Goal: Information Seeking & Learning: Learn about a topic

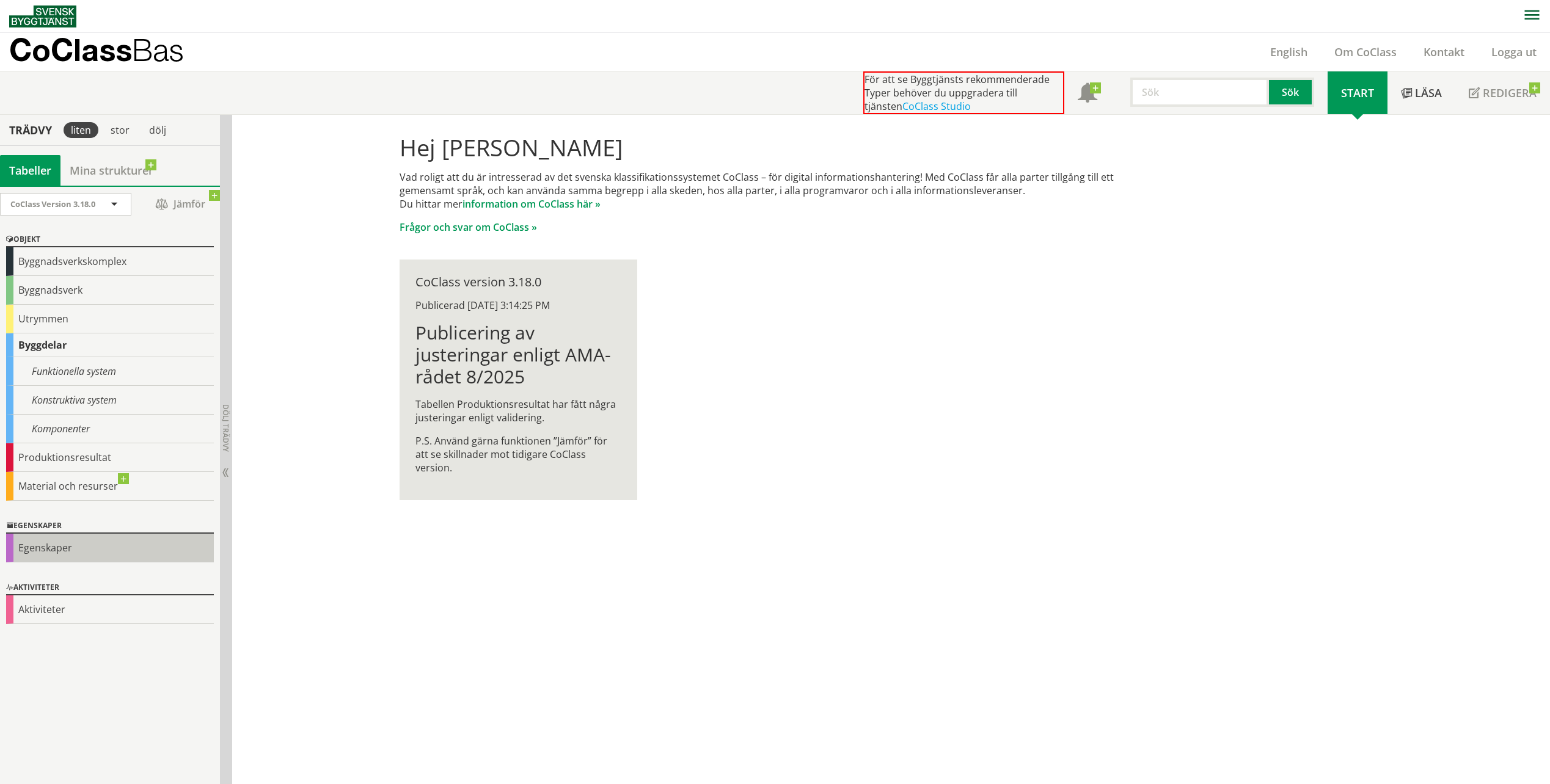
click at [66, 552] on div "Egenskaper" at bounding box center [109, 548] width 208 height 29
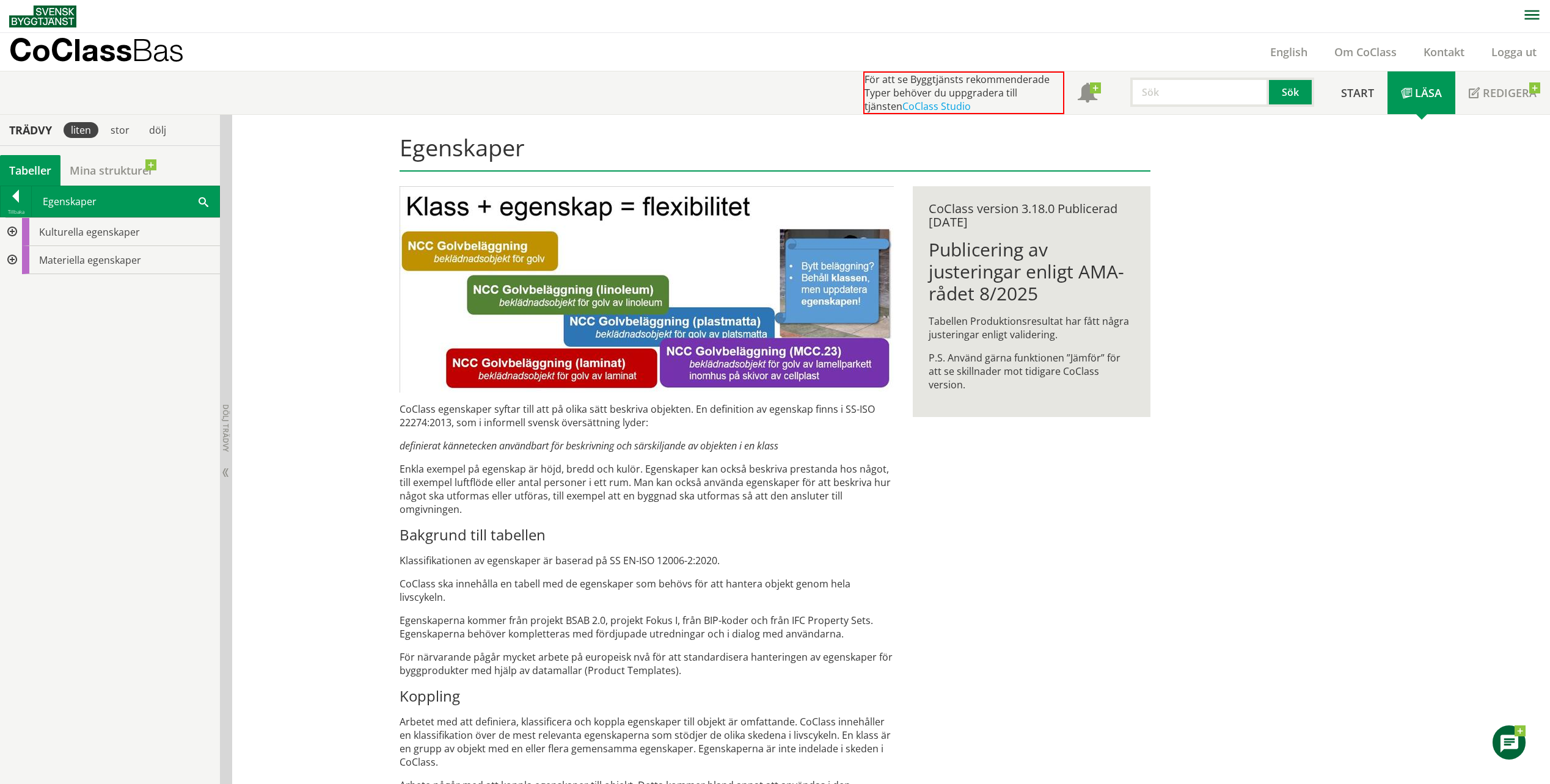
click at [11, 259] on div at bounding box center [11, 260] width 22 height 28
click at [22, 314] on div at bounding box center [21, 316] width 22 height 28
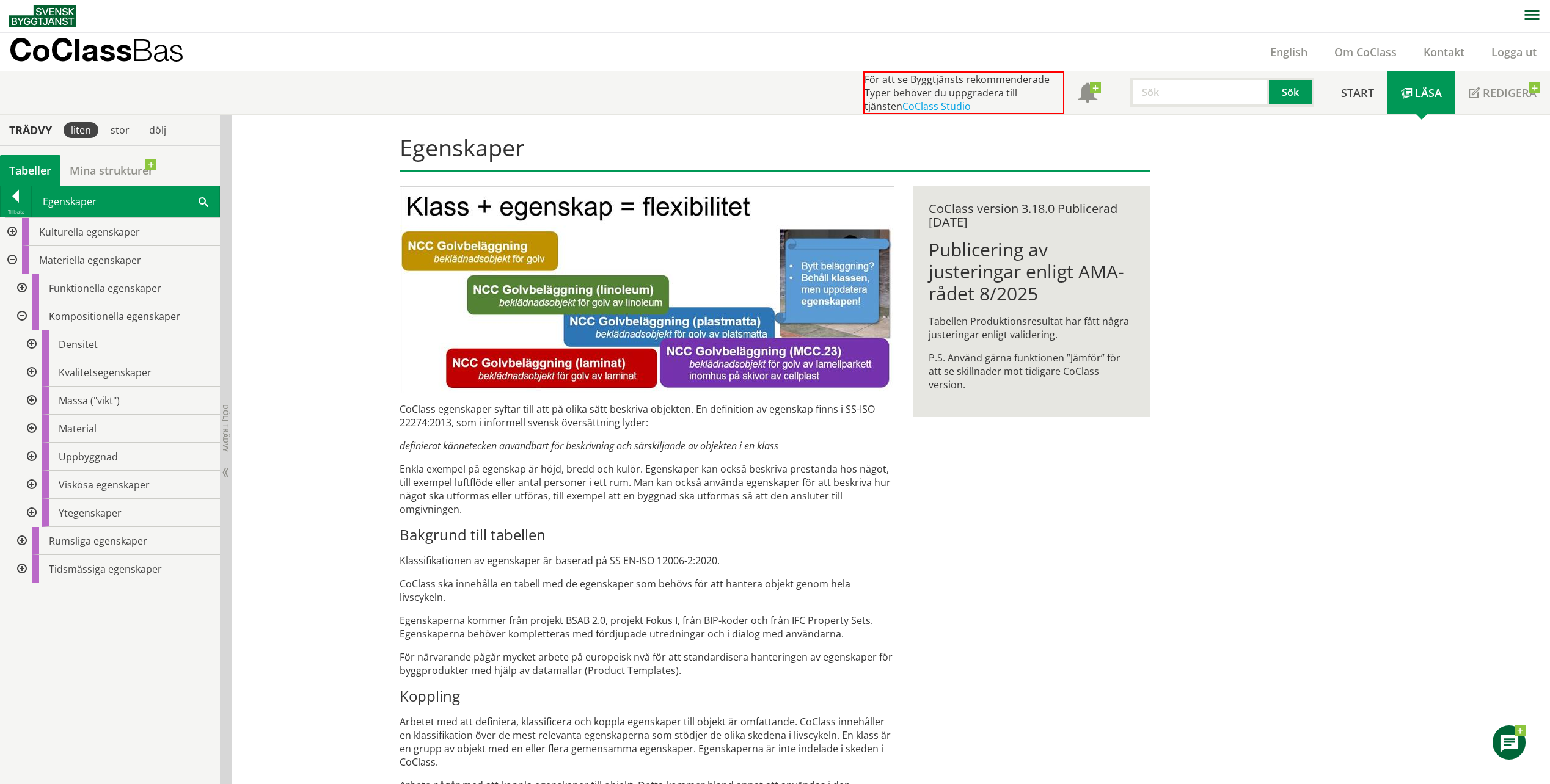
click at [30, 427] on div at bounding box center [30, 428] width 22 height 28
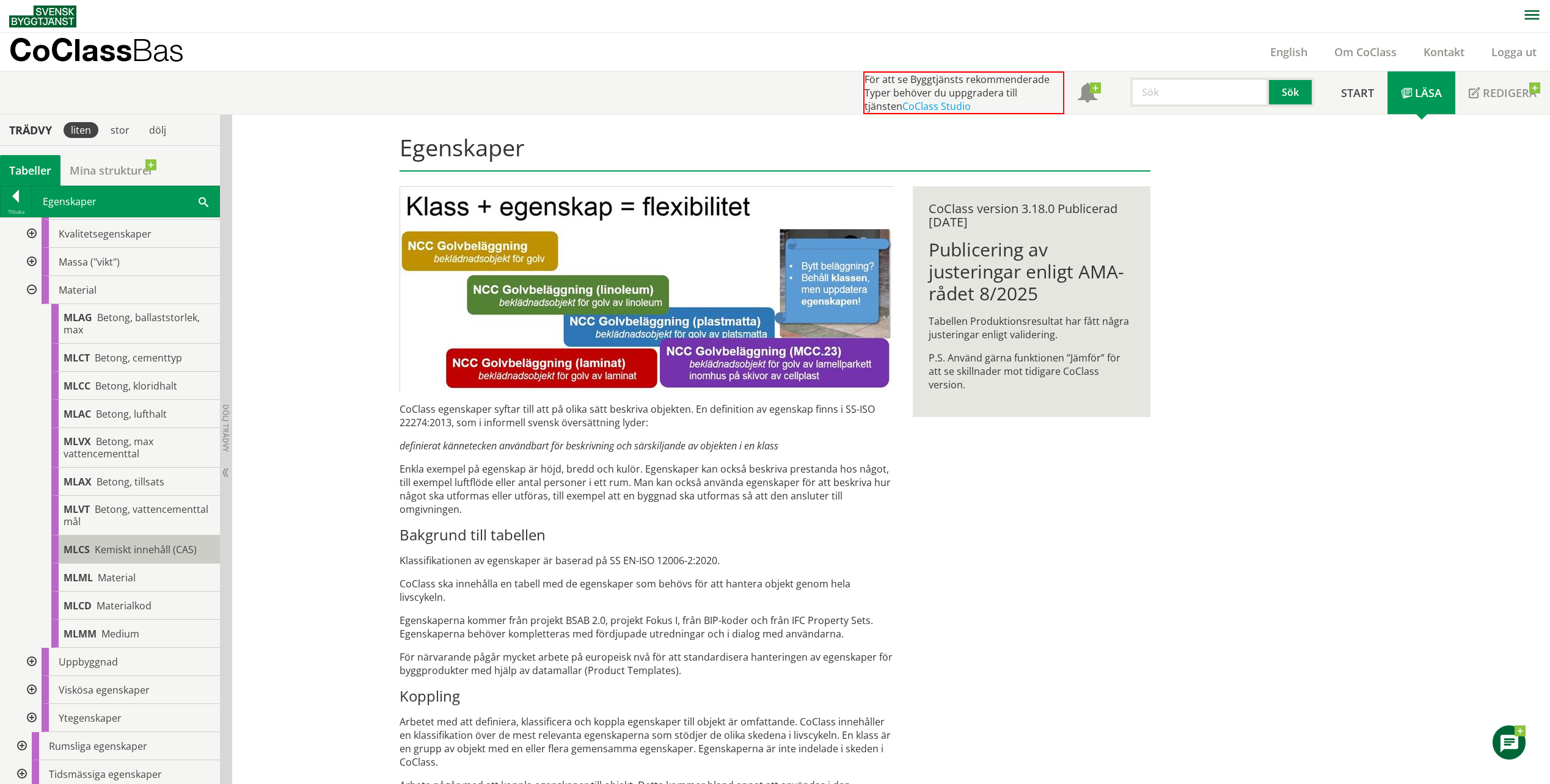
scroll to position [143, 0]
click at [127, 575] on span "Material" at bounding box center [117, 573] width 38 height 14
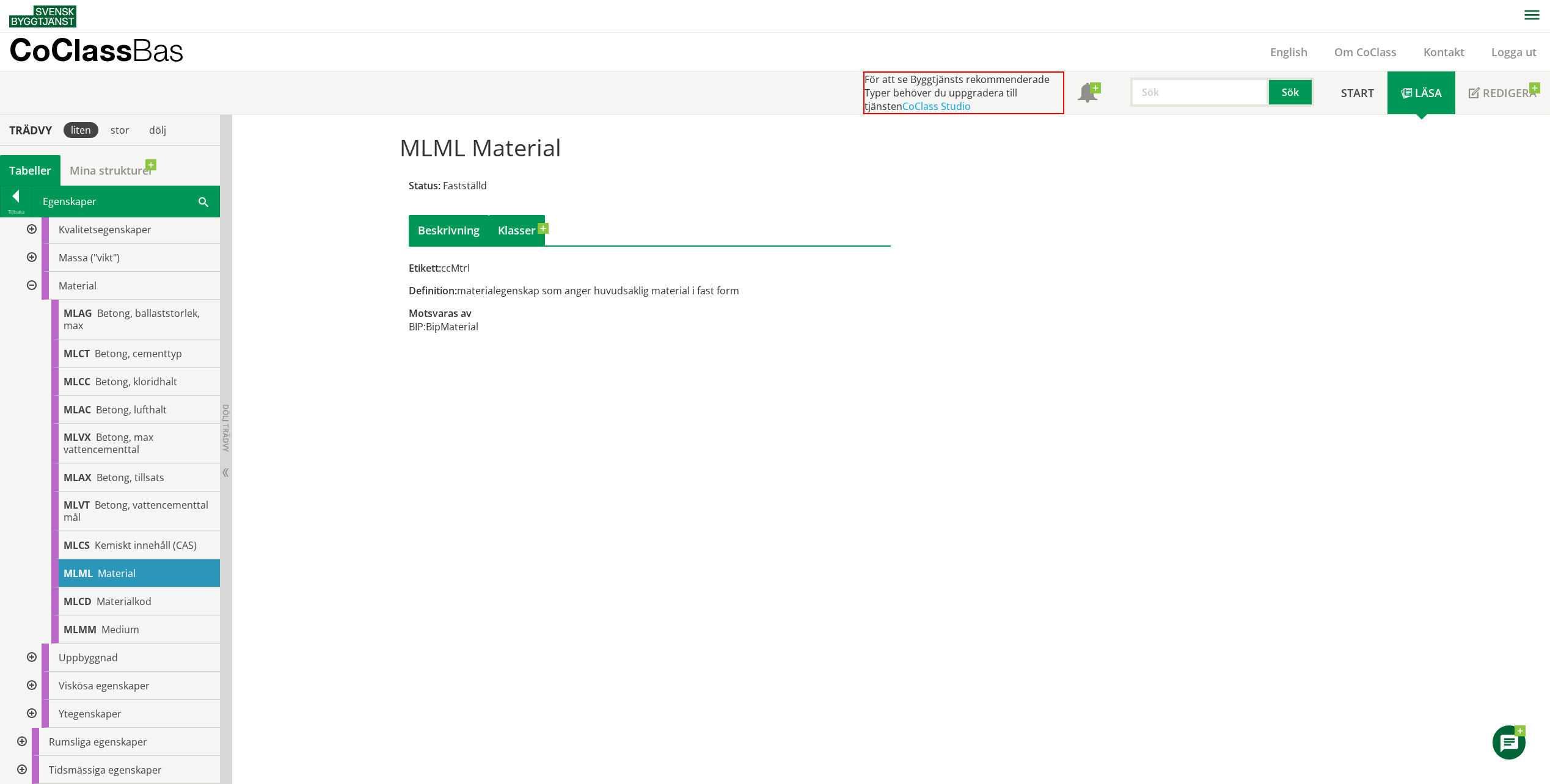
click at [517, 229] on link "Klasser" at bounding box center [517, 230] width 56 height 30
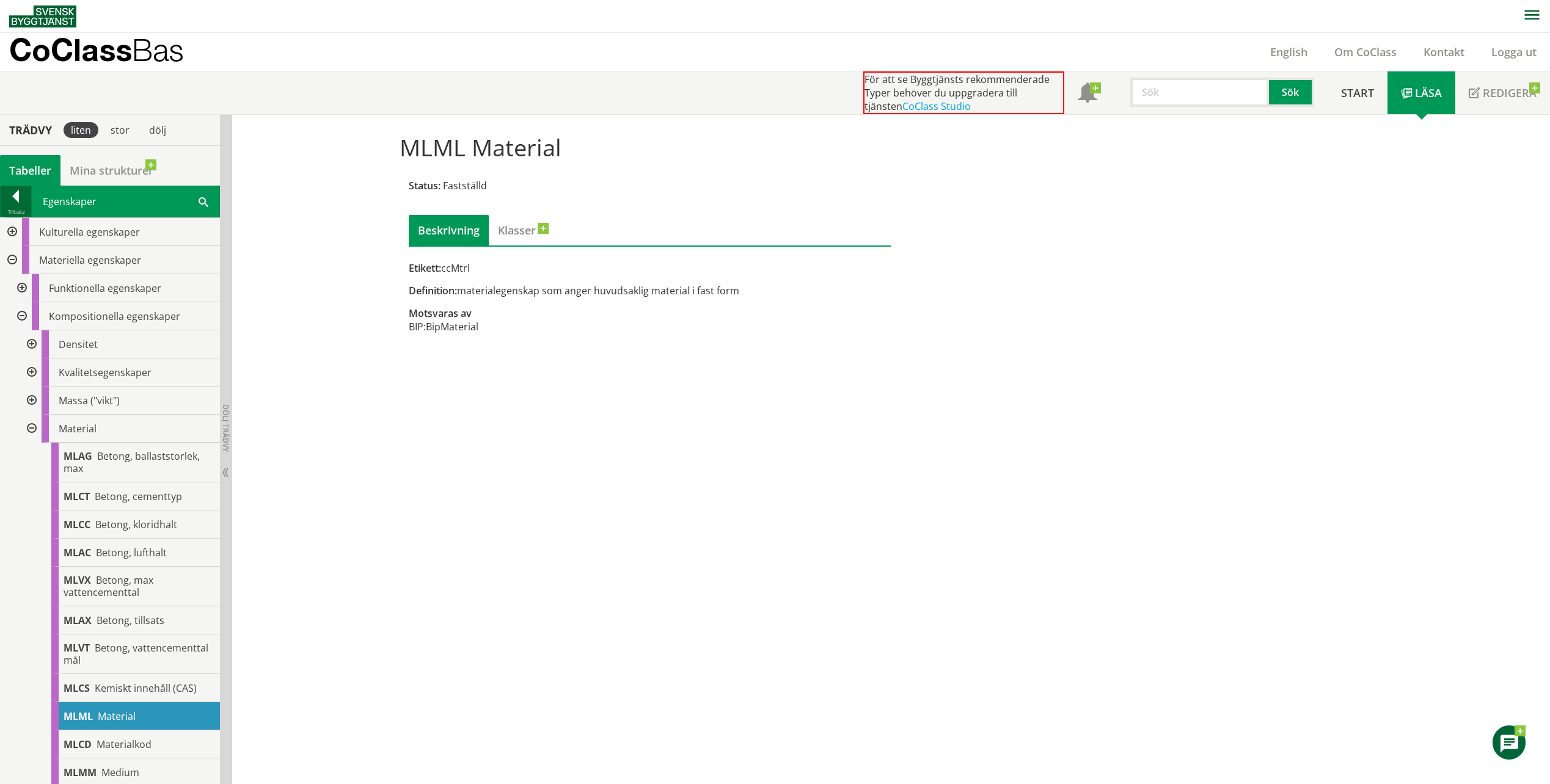
click at [16, 208] on div "Tillbaka" at bounding box center [16, 212] width 30 height 10
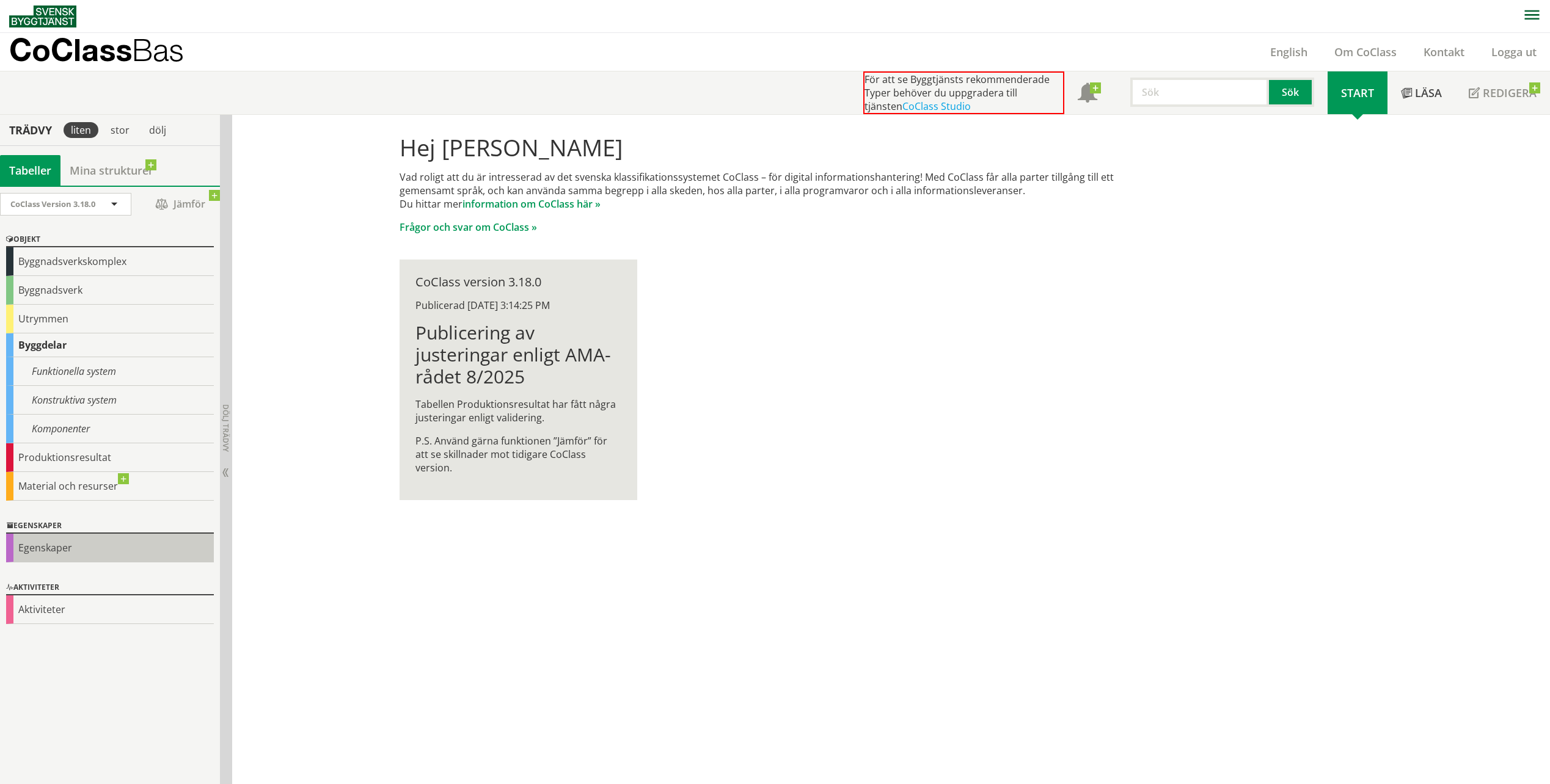
click at [68, 546] on div "Egenskaper" at bounding box center [109, 548] width 208 height 29
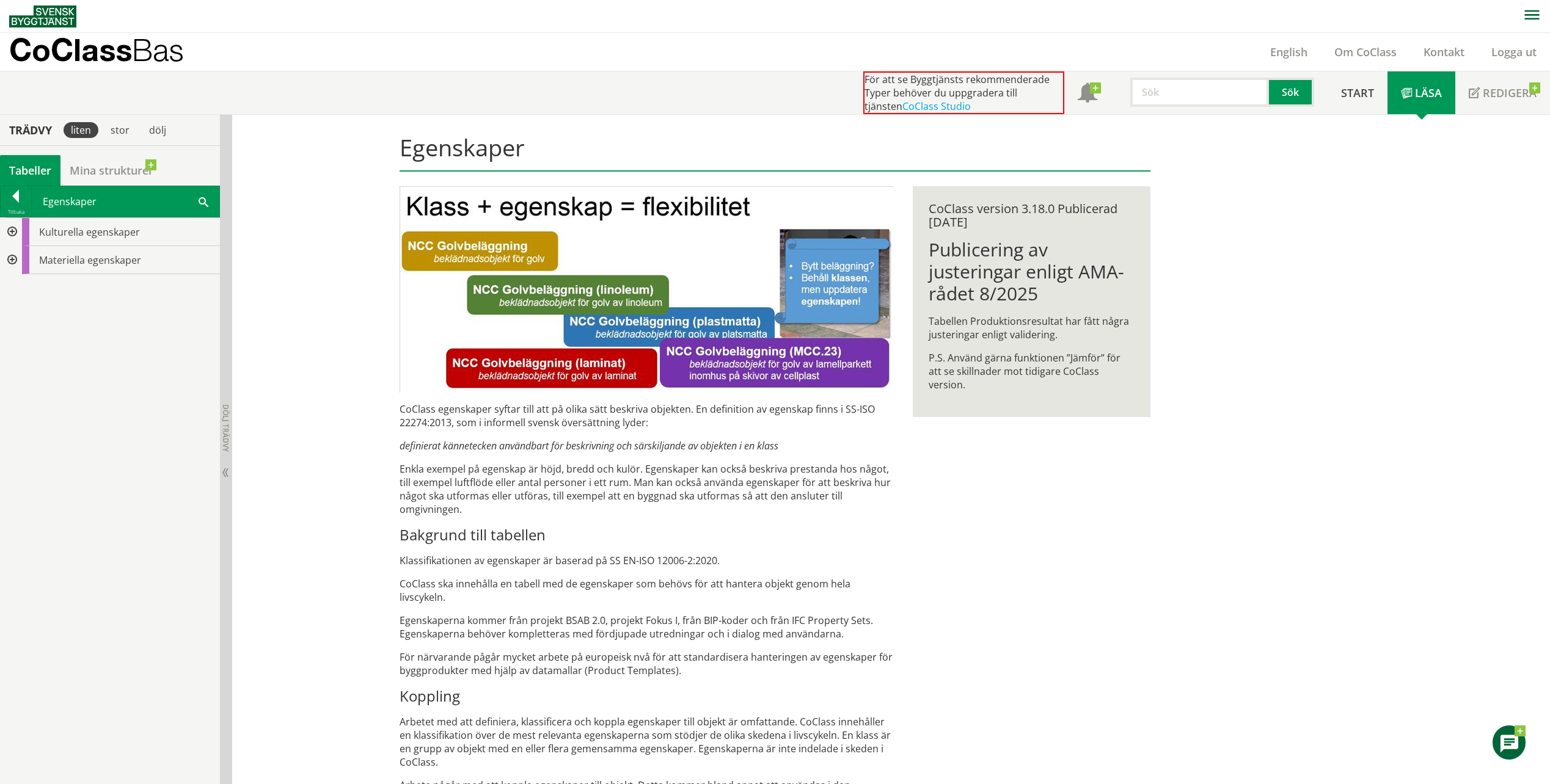
click at [13, 257] on div at bounding box center [11, 260] width 22 height 28
click at [22, 342] on div at bounding box center [21, 344] width 22 height 28
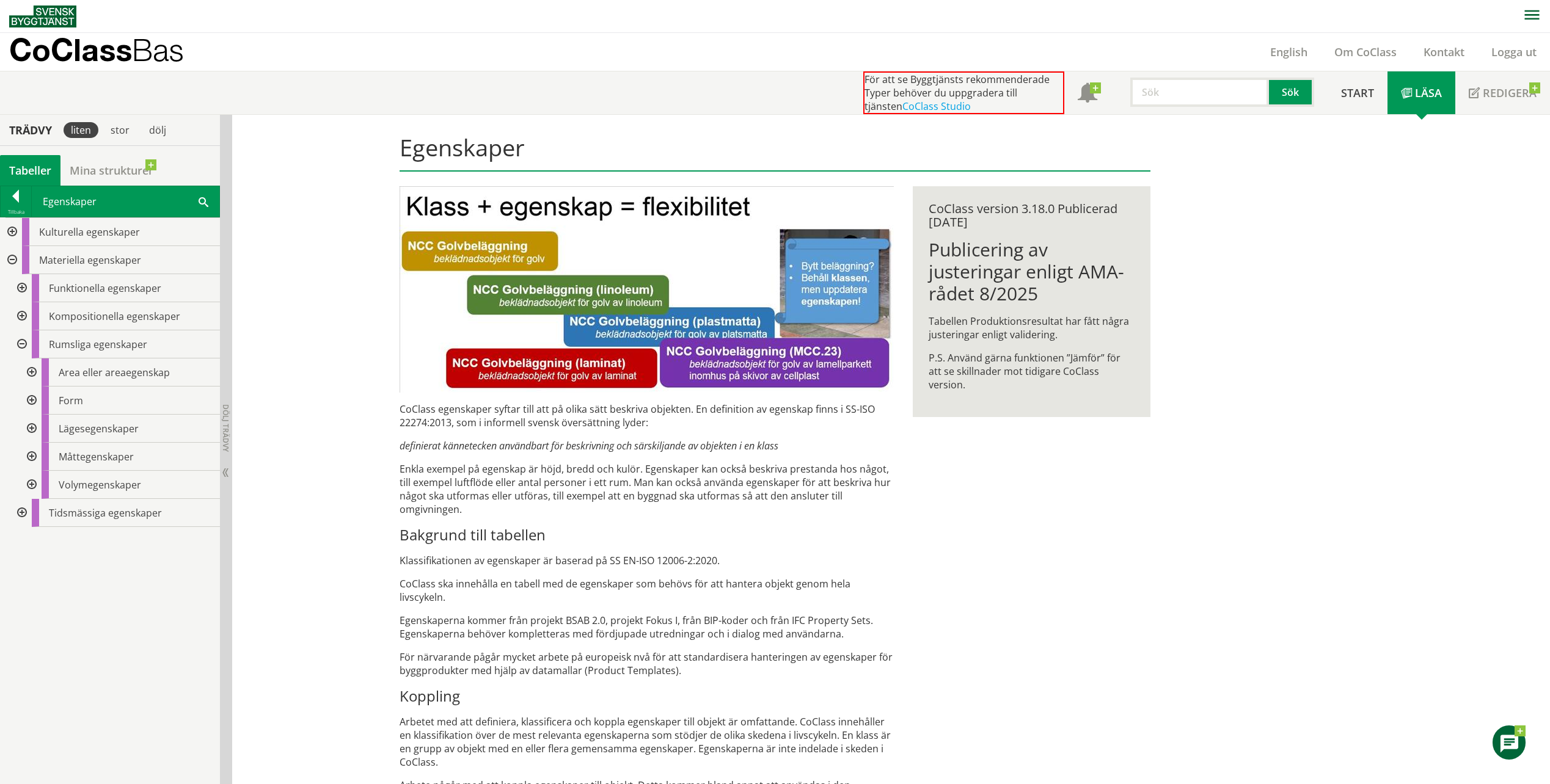
click at [35, 455] on div at bounding box center [30, 456] width 22 height 28
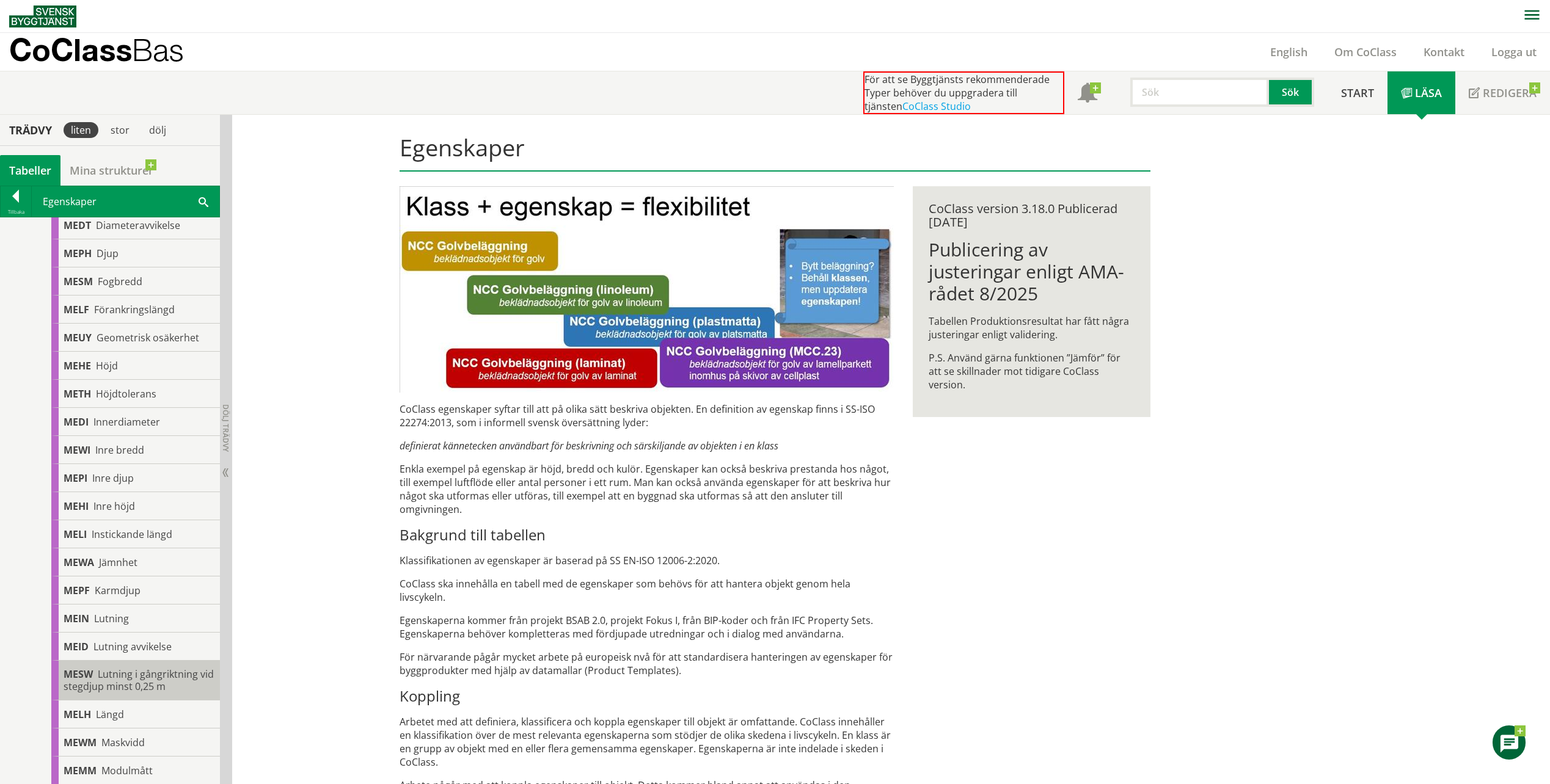
scroll to position [184, 0]
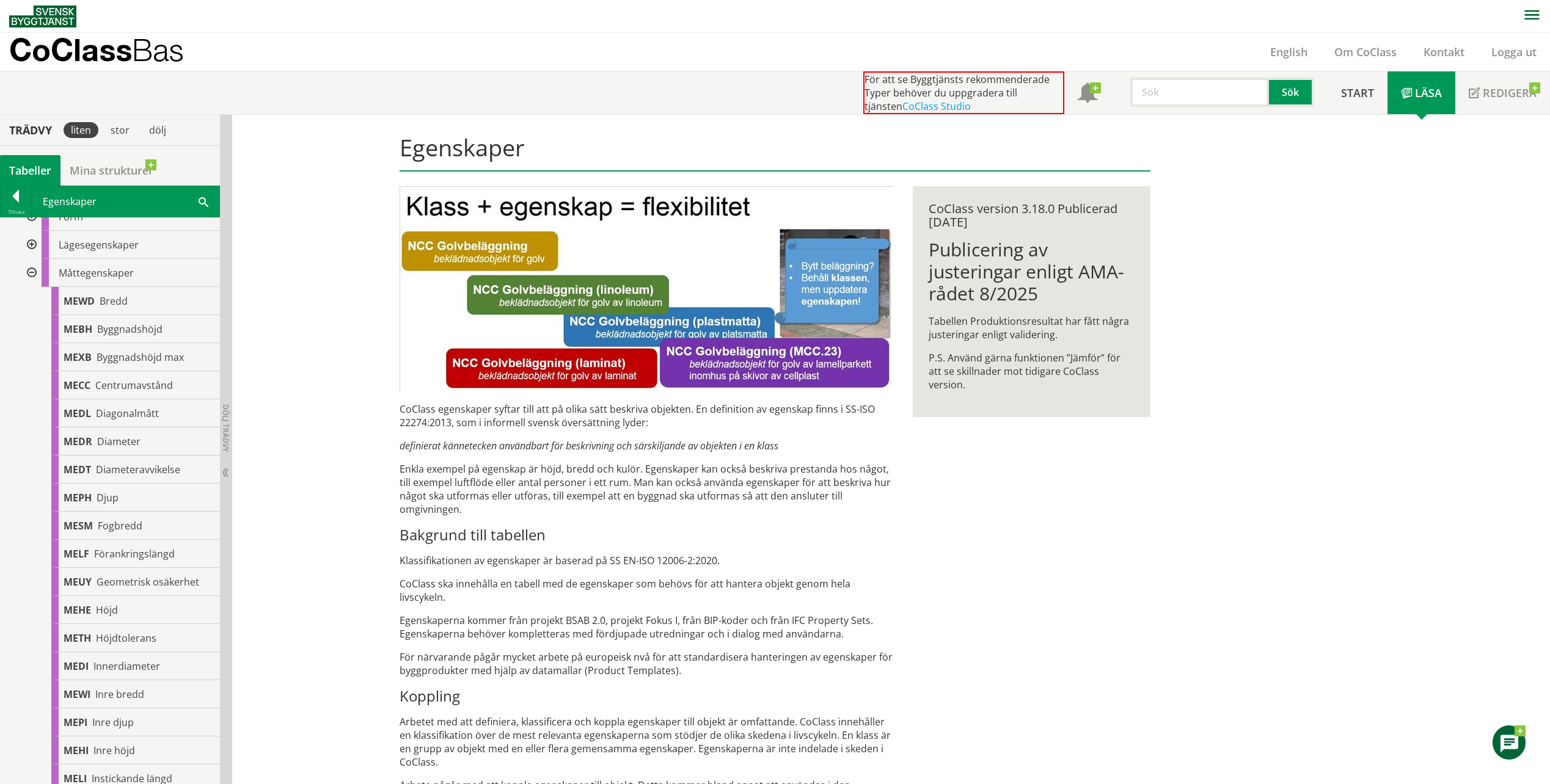
click at [32, 275] on div at bounding box center [30, 273] width 22 height 28
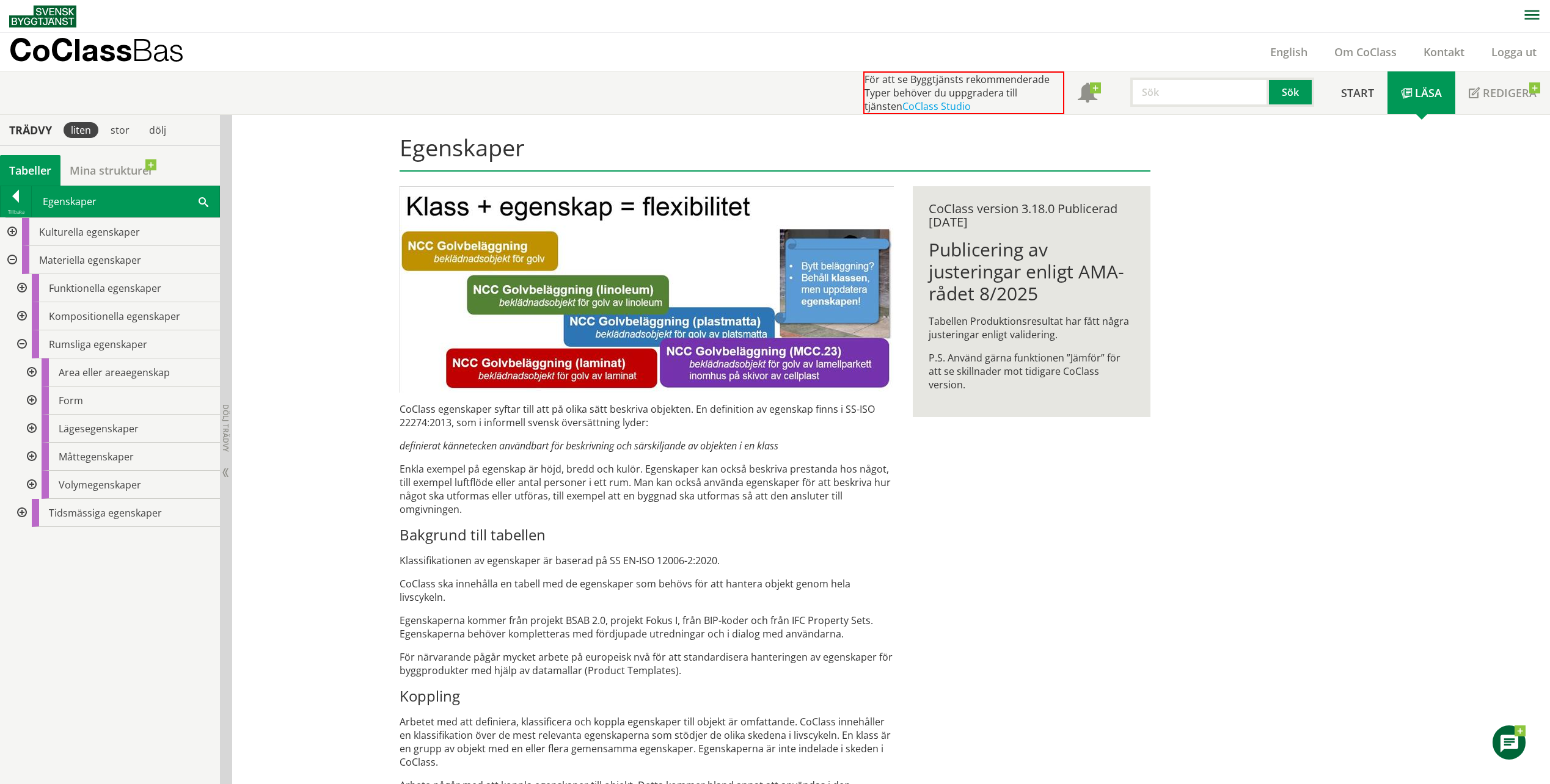
scroll to position [0, 0]
click at [1017, 588] on div "Egenskaper CoClass egenskaper syftar till att på olika sätt beskriva objekten. …" at bounding box center [775, 634] width 782 height 1037
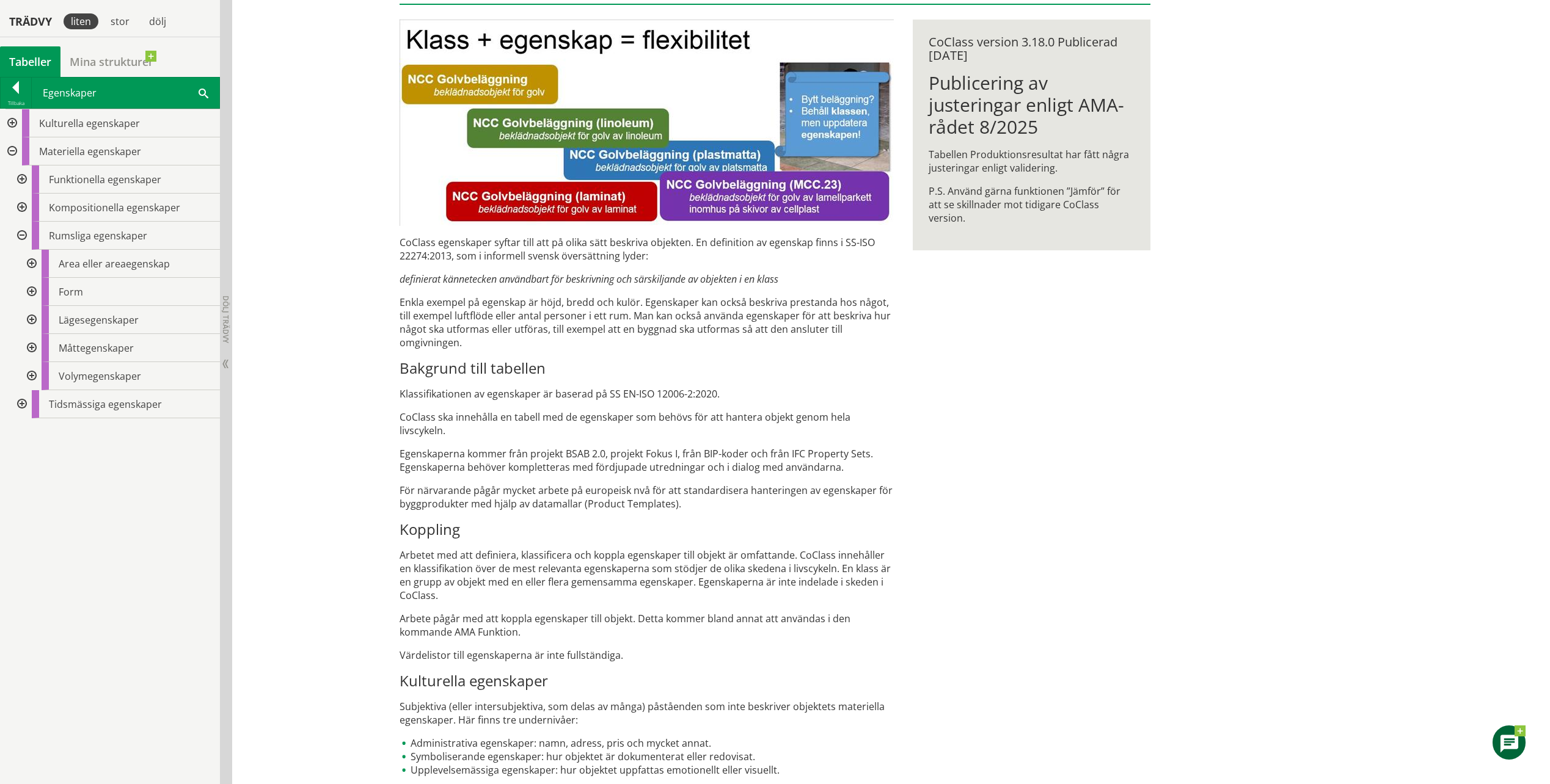
scroll to position [183, 0]
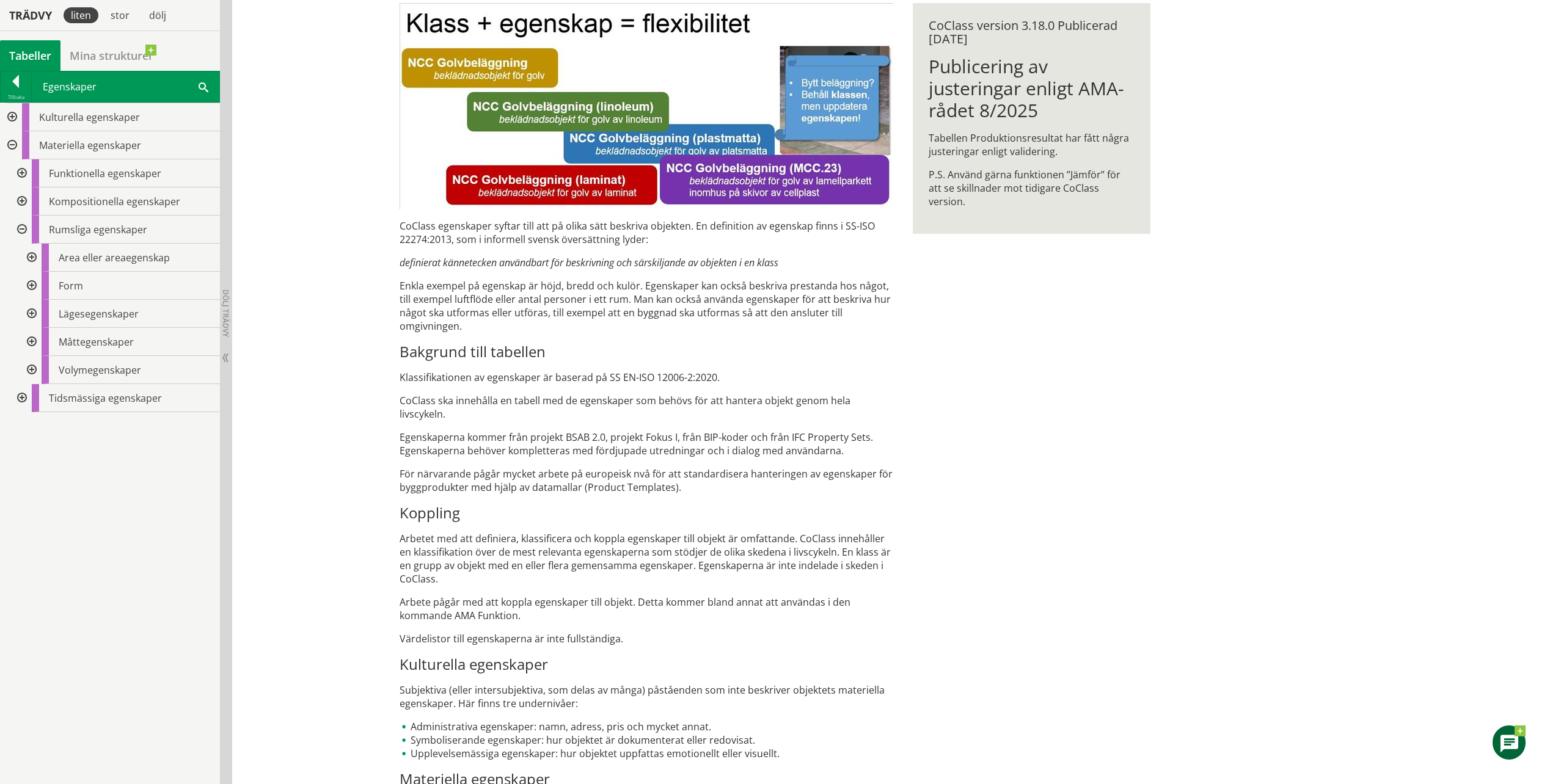
click at [1053, 416] on div "Egenskaper CoClass egenskaper syftar till att på olika sätt beskriva objekten. …" at bounding box center [775, 450] width 782 height 1037
click at [33, 257] on div at bounding box center [30, 257] width 22 height 28
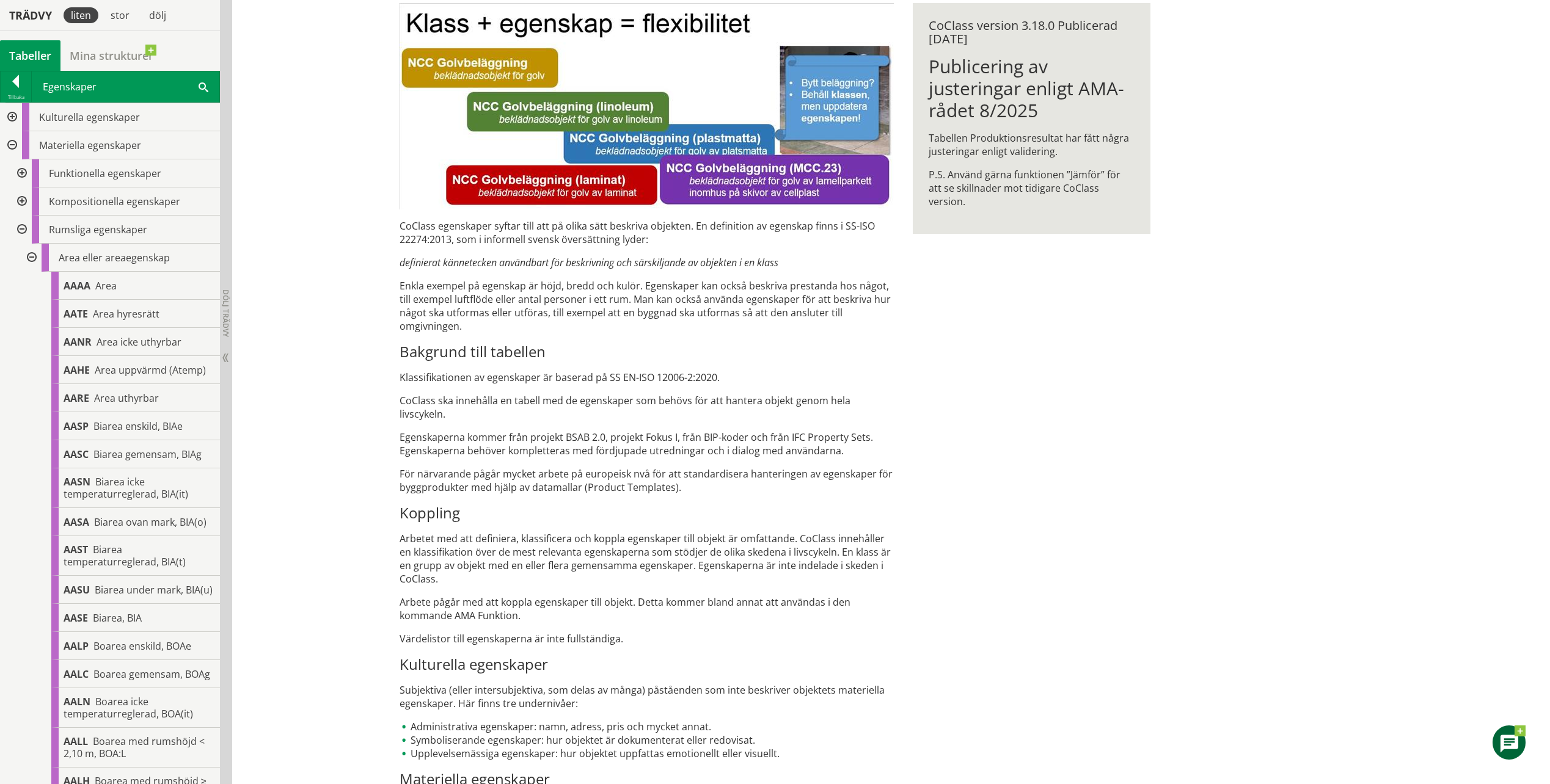
click at [30, 255] on div at bounding box center [30, 257] width 22 height 28
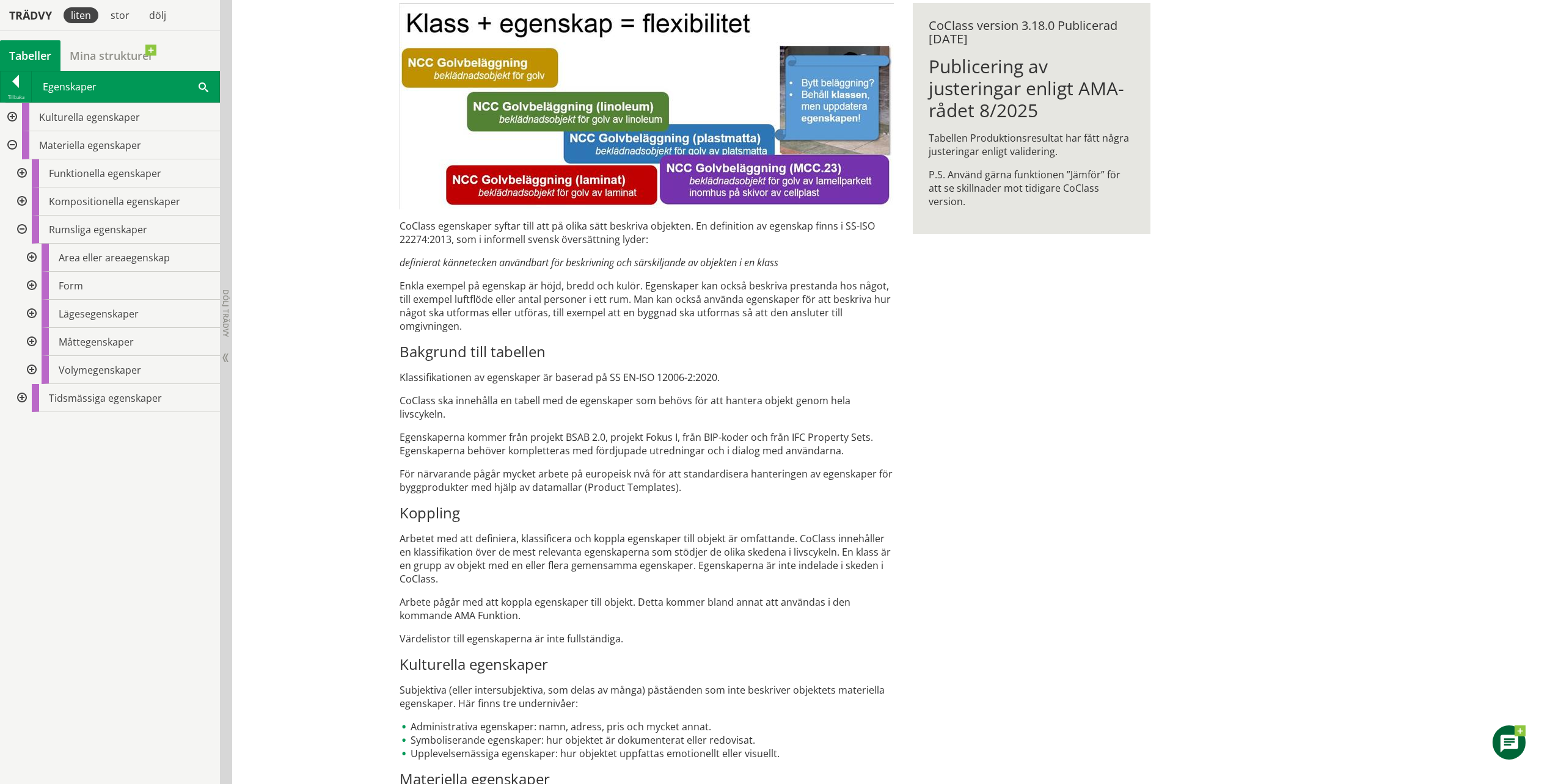
click at [30, 311] on div at bounding box center [30, 314] width 22 height 28
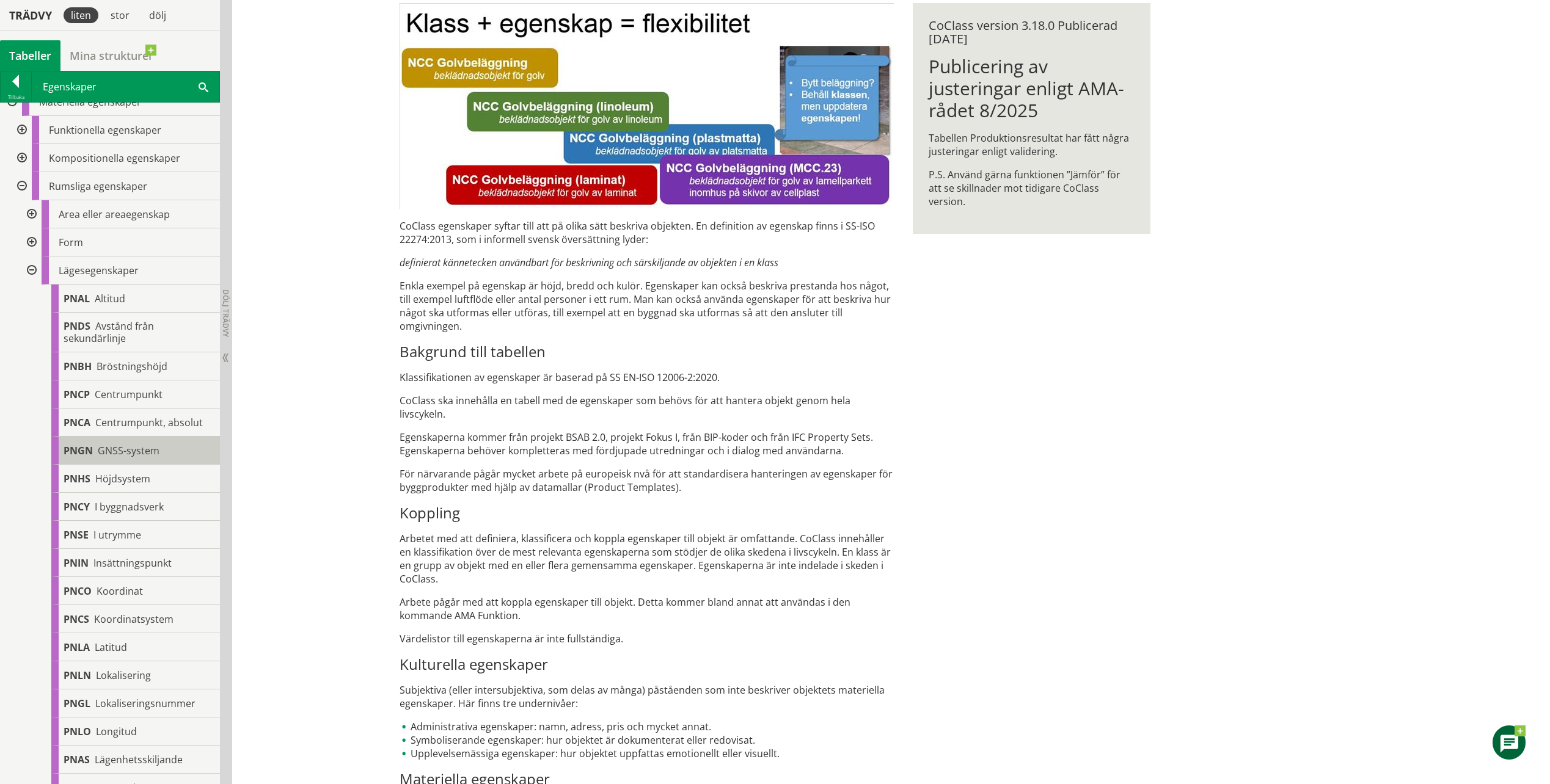
scroll to position [61, 0]
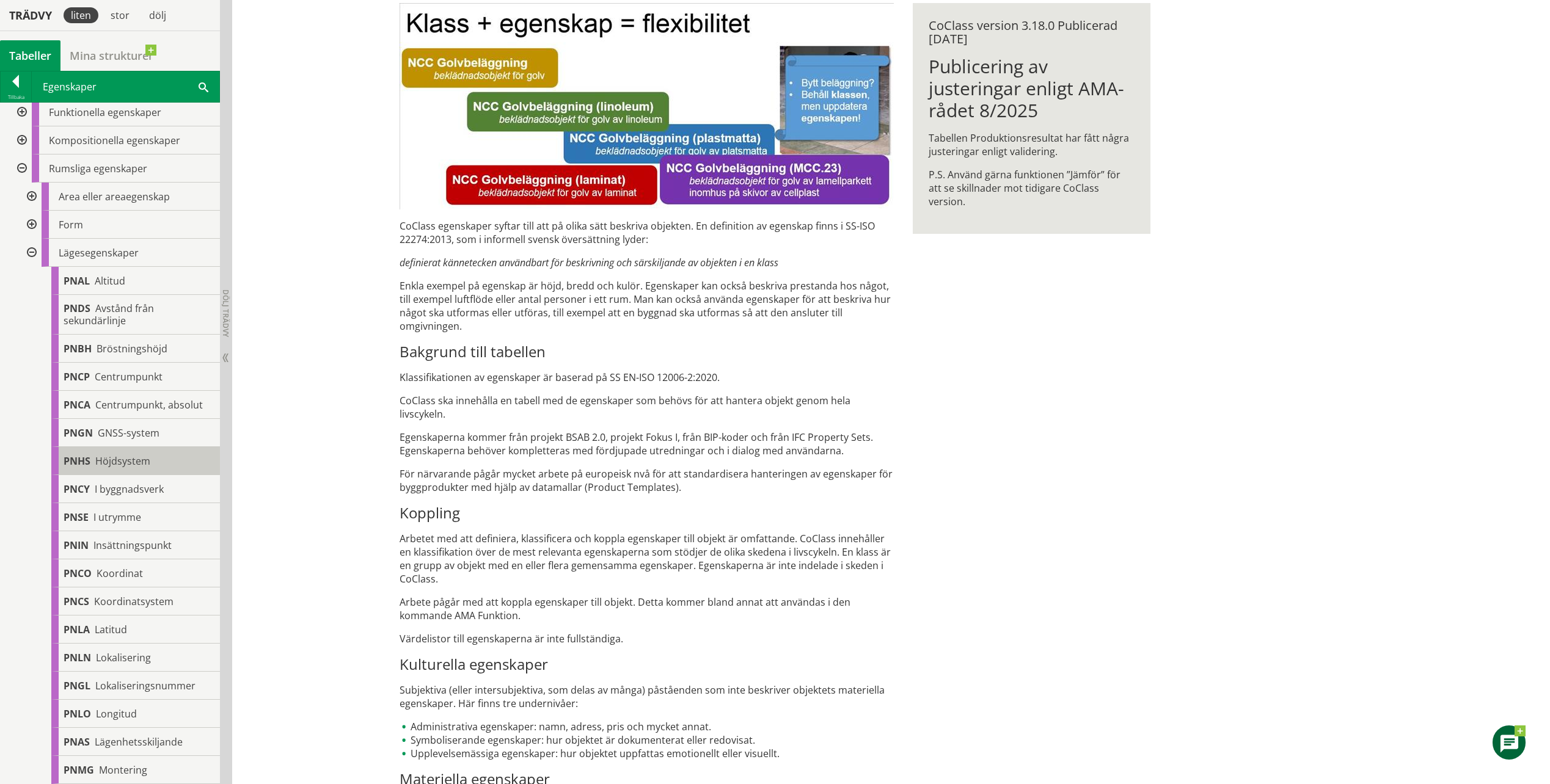
click at [131, 461] on span "Höjdsystem" at bounding box center [122, 461] width 55 height 14
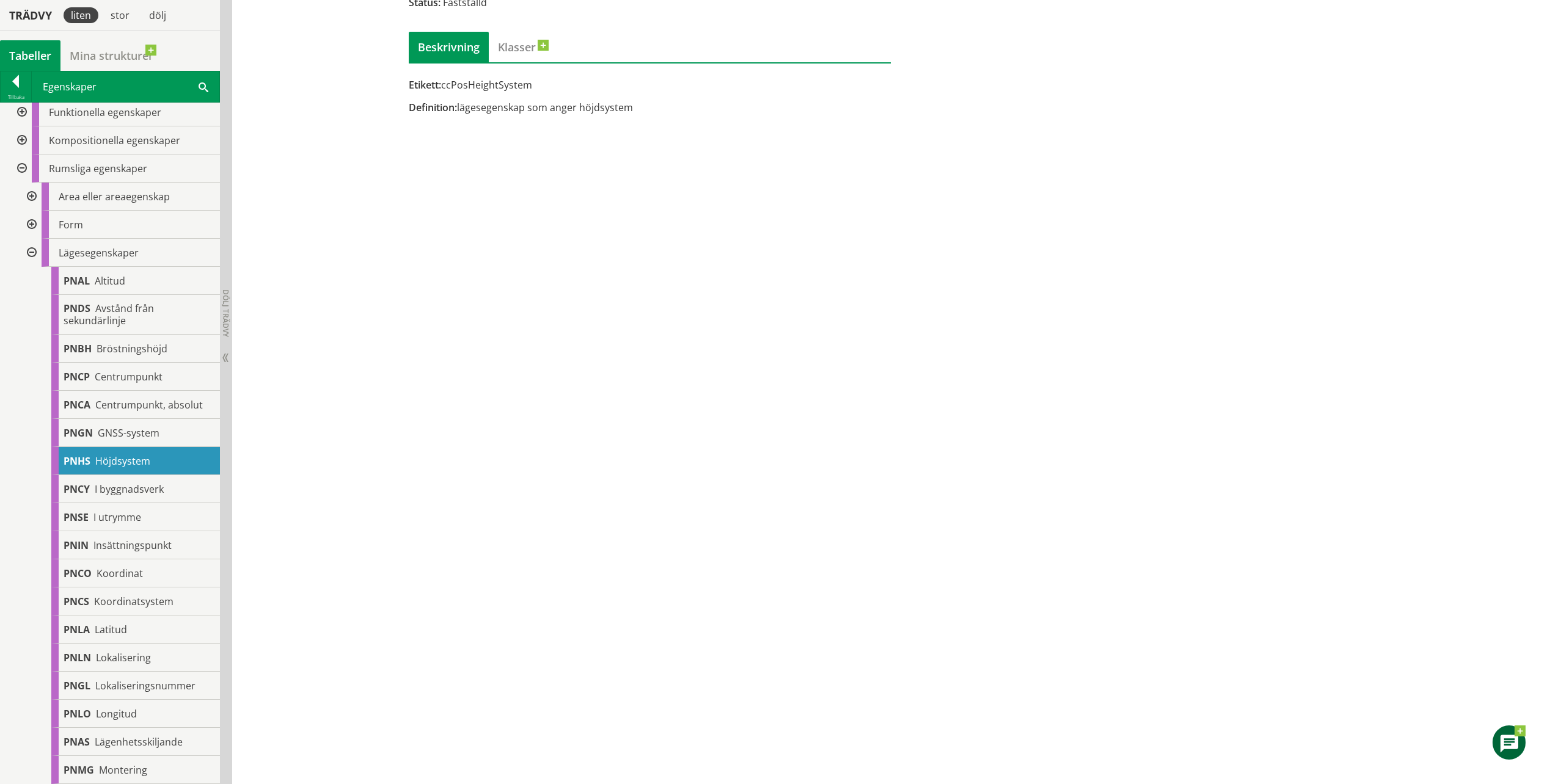
click at [30, 252] on div at bounding box center [30, 252] width 22 height 28
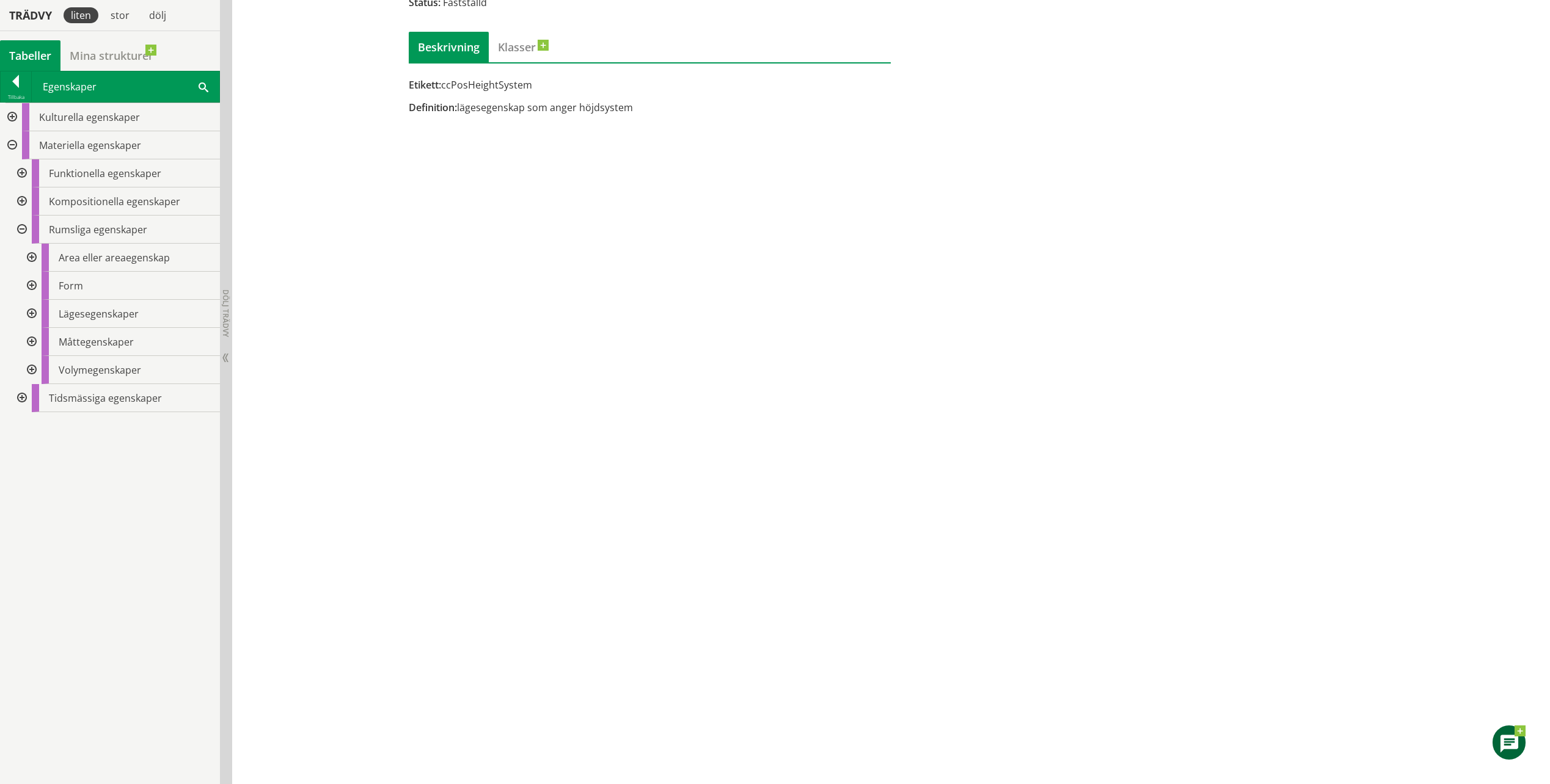
click at [30, 344] on div at bounding box center [30, 342] width 22 height 28
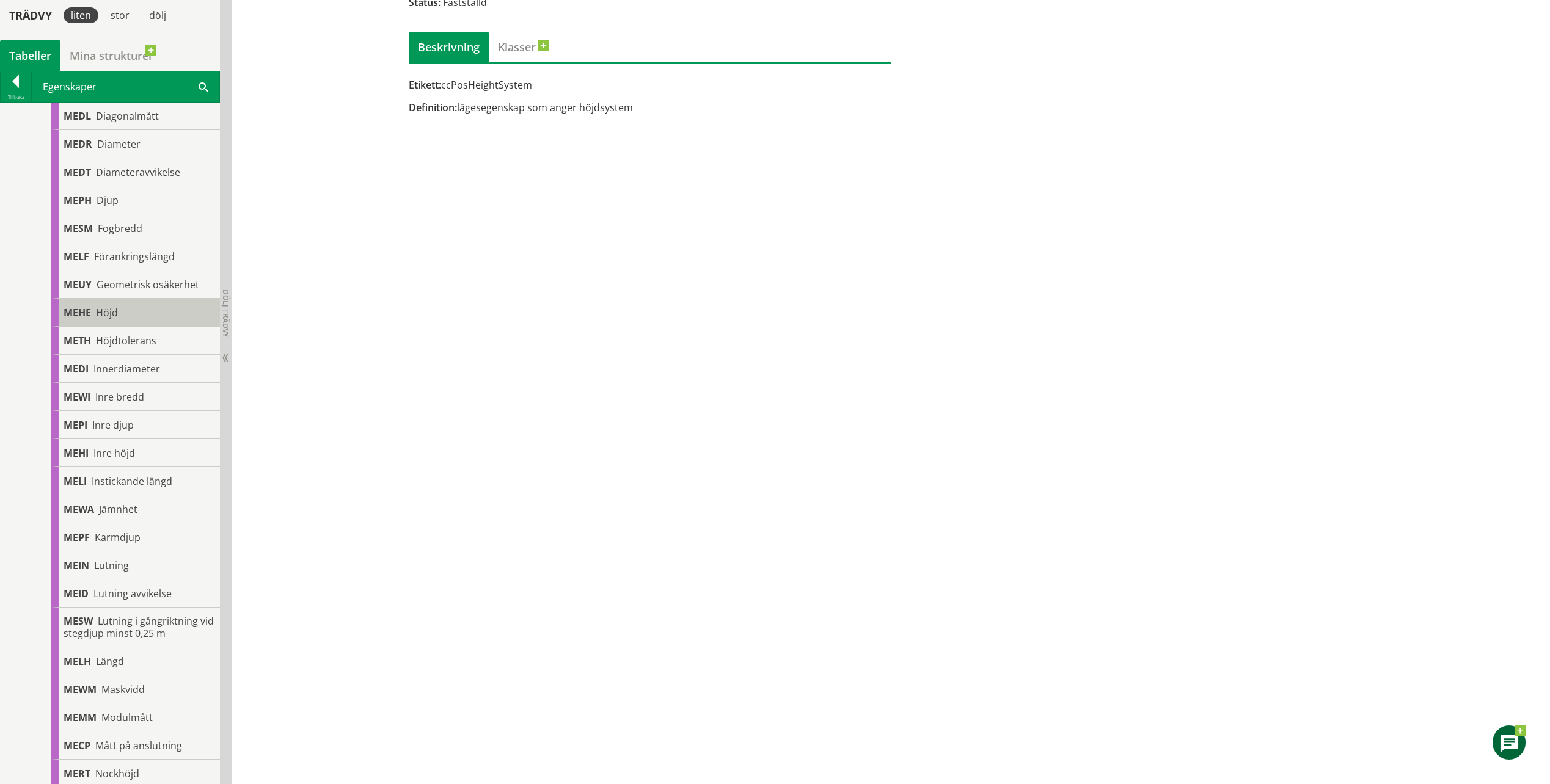
scroll to position [427, 0]
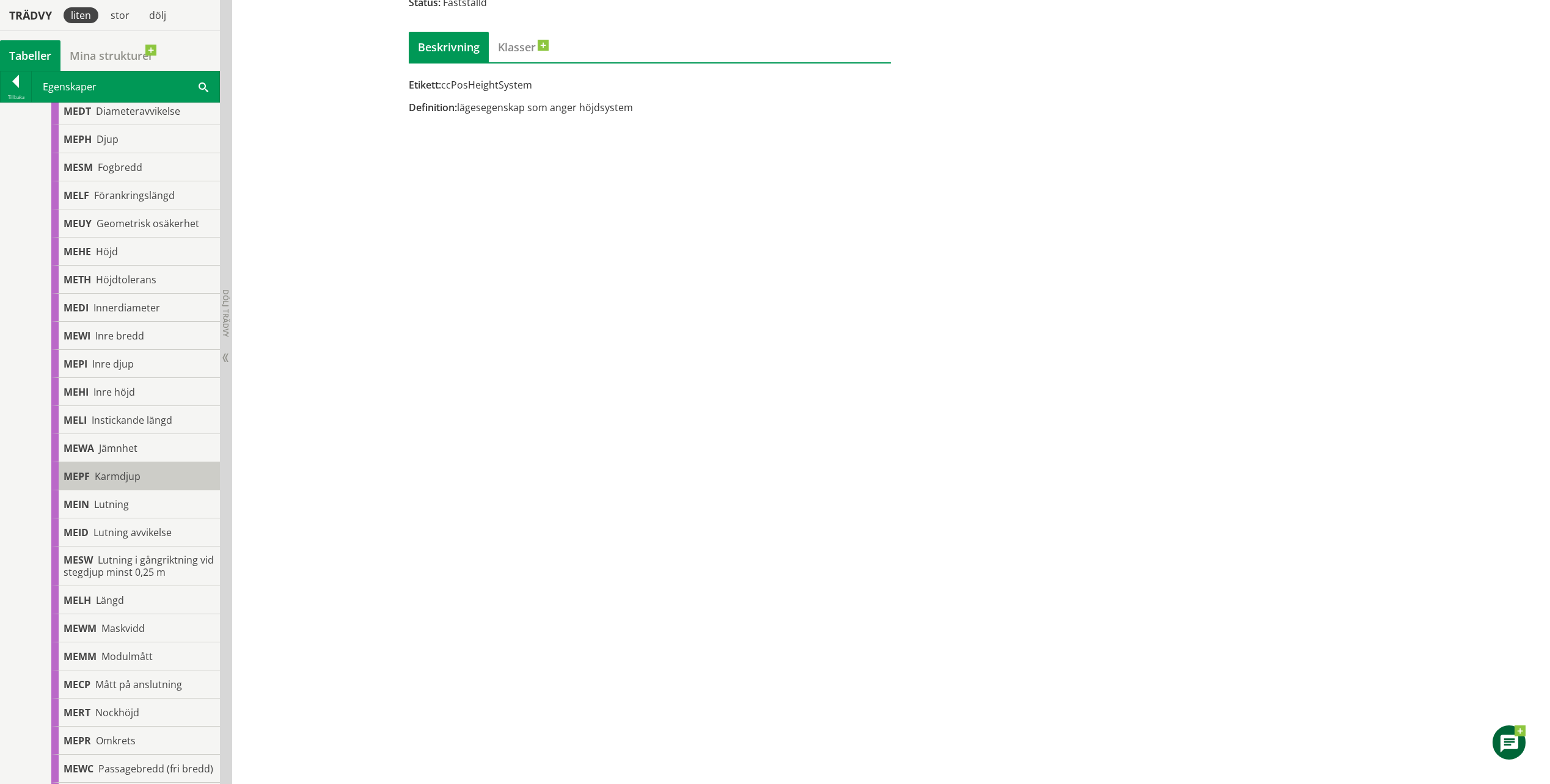
click at [152, 475] on div "MEPF Karmdjup" at bounding box center [135, 476] width 168 height 28
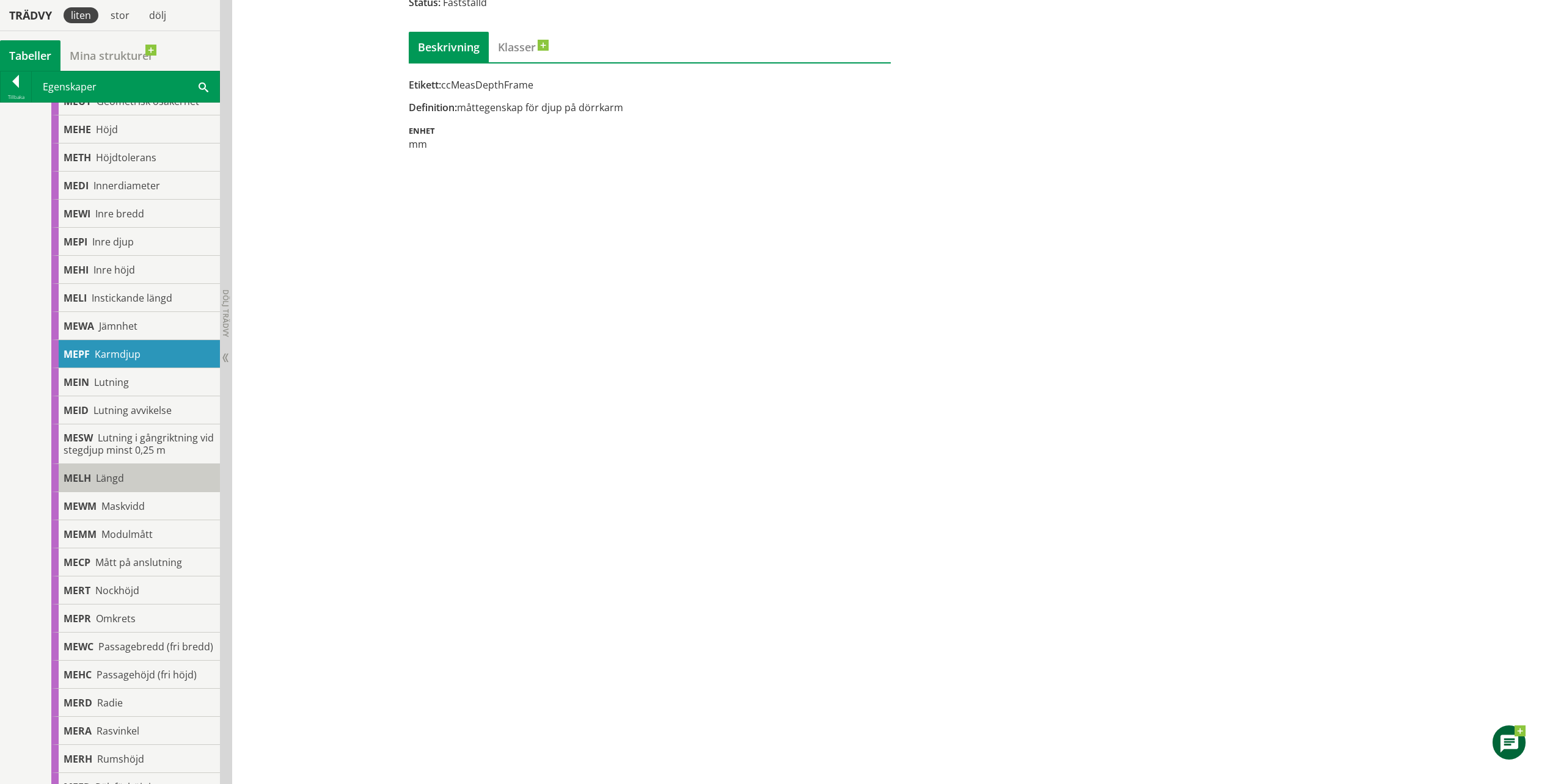
scroll to position [611, 0]
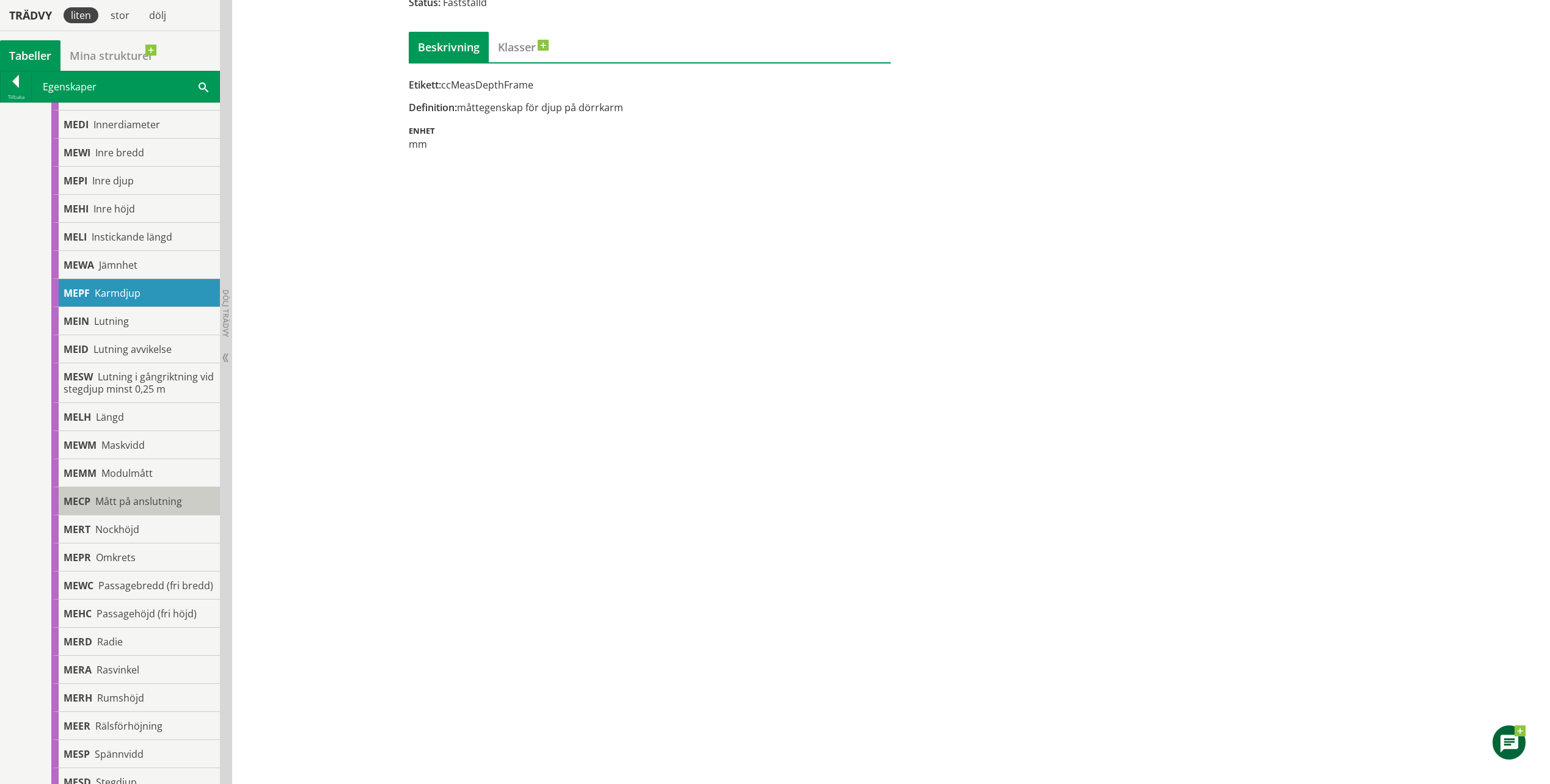
click at [145, 503] on span "Mått på anslutning" at bounding box center [138, 501] width 87 height 14
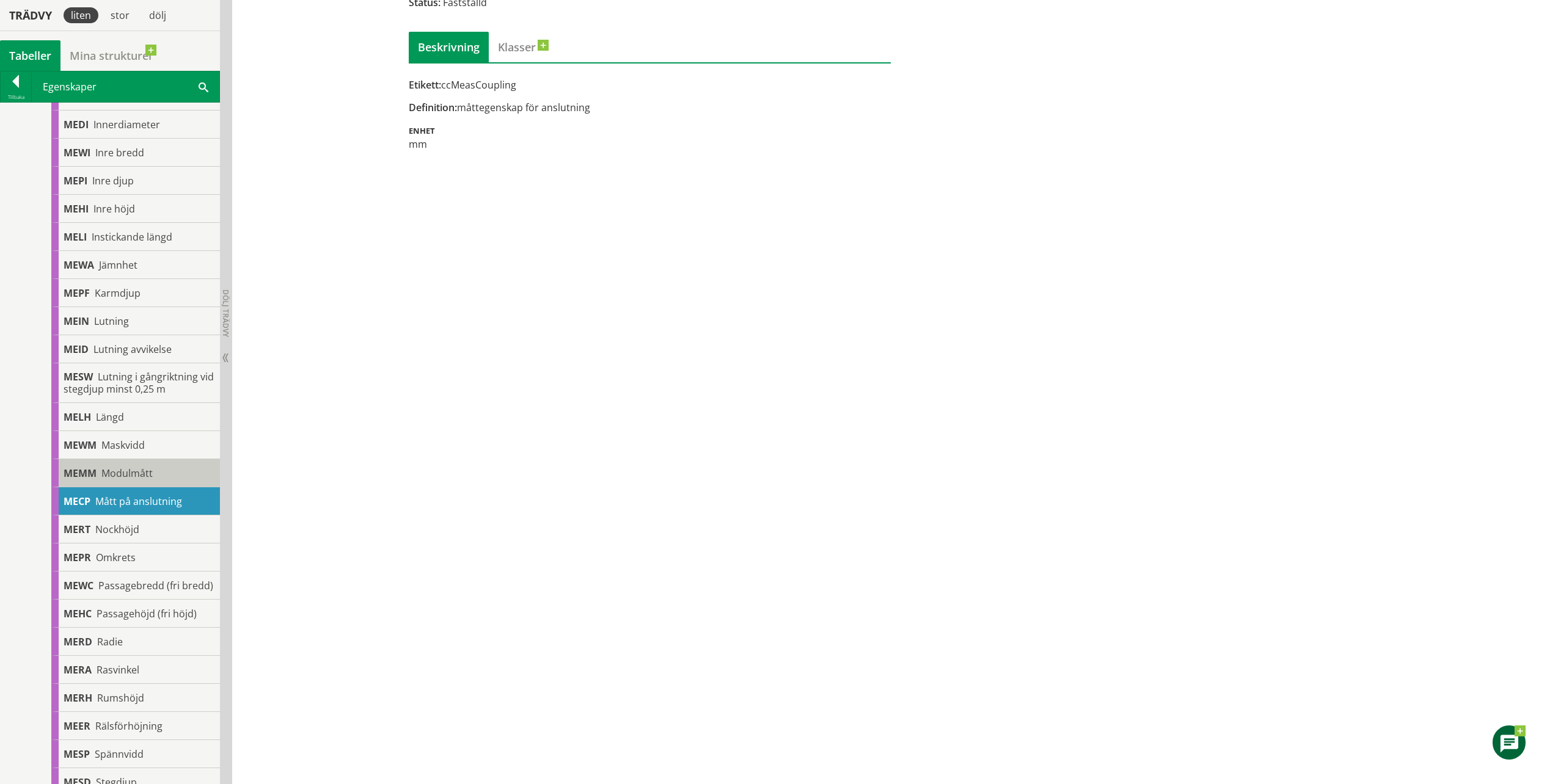
click at [154, 475] on div "MEMM Modulmått" at bounding box center [135, 473] width 168 height 28
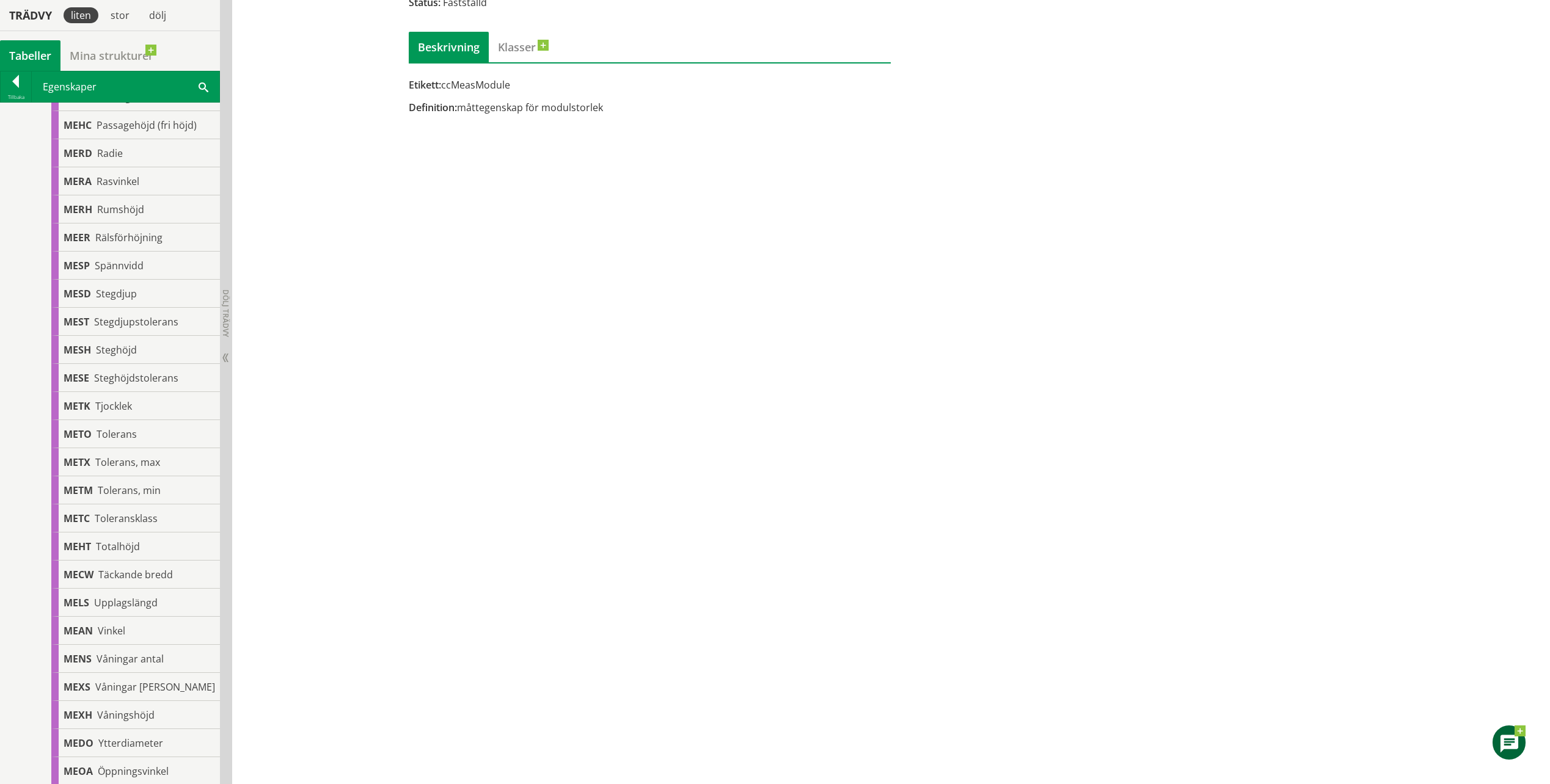
scroll to position [1160, 0]
click at [484, 475] on div "MEMM Modulmått Status: Fastställd Beskrivning Klasser Etikett: ccMeasModule Def…" at bounding box center [891, 357] width 1318 height 852
